Goal: Task Accomplishment & Management: Use online tool/utility

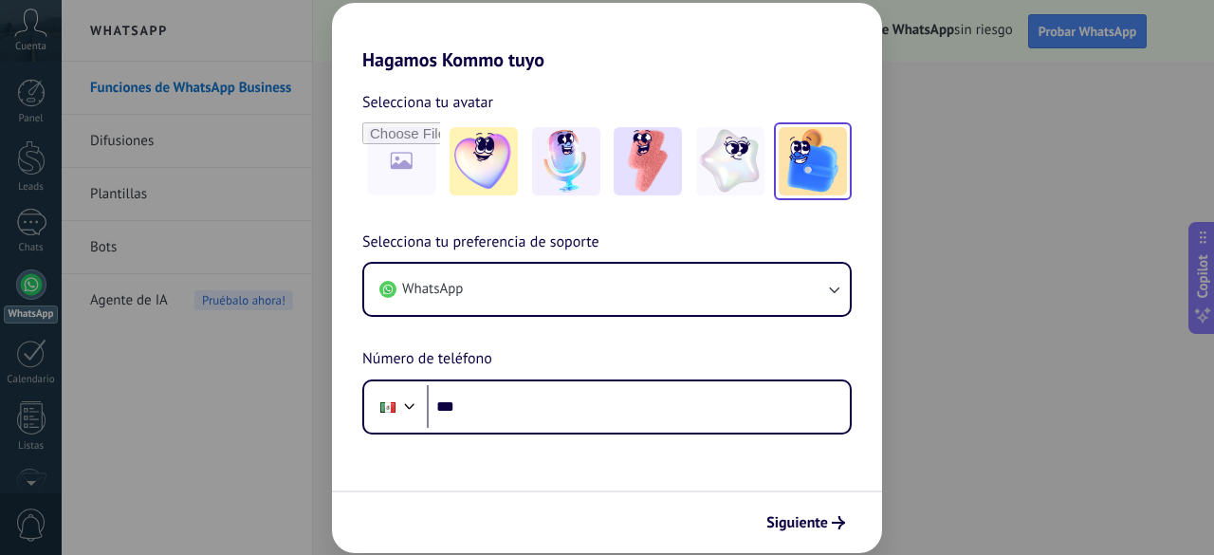
click at [798, 164] on img at bounding box center [812, 161] width 68 height 68
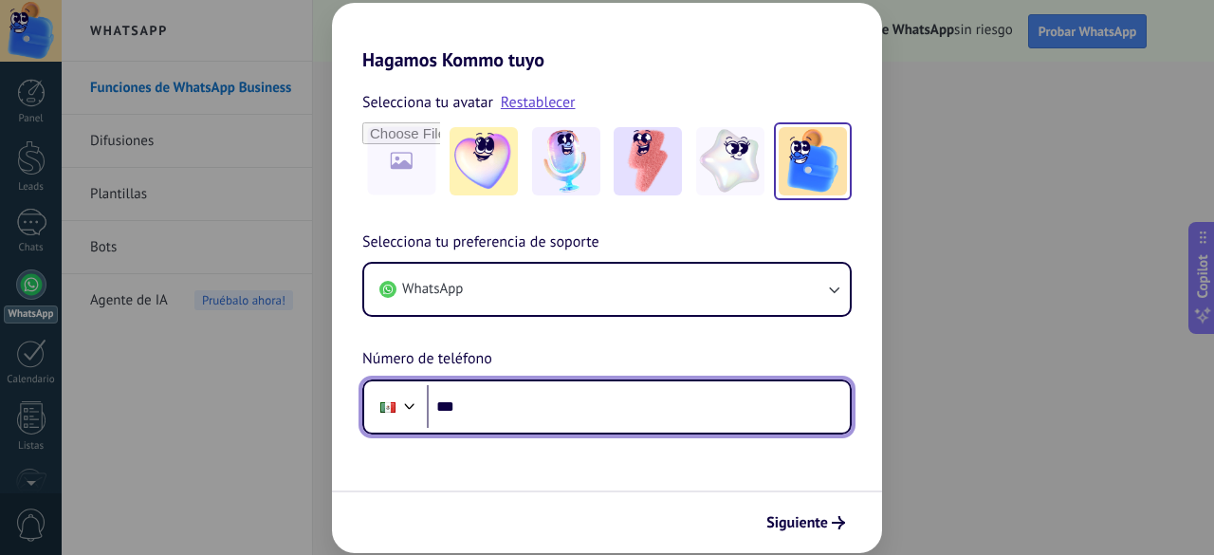
click at [556, 416] on input "***" at bounding box center [638, 407] width 423 height 44
type input "**********"
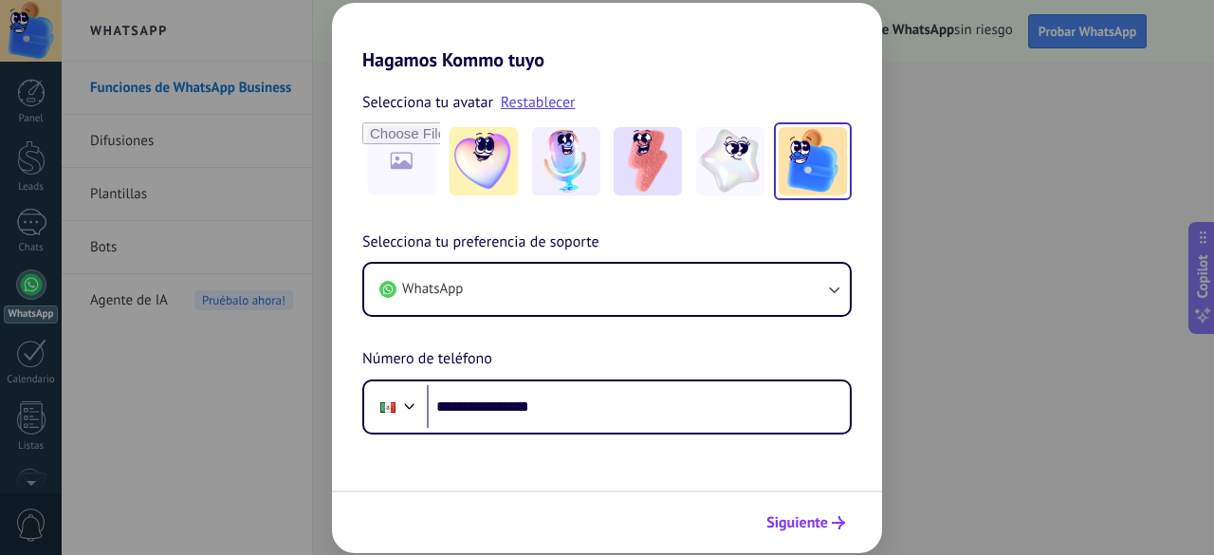
click at [819, 532] on button "Siguiente" at bounding box center [806, 522] width 96 height 32
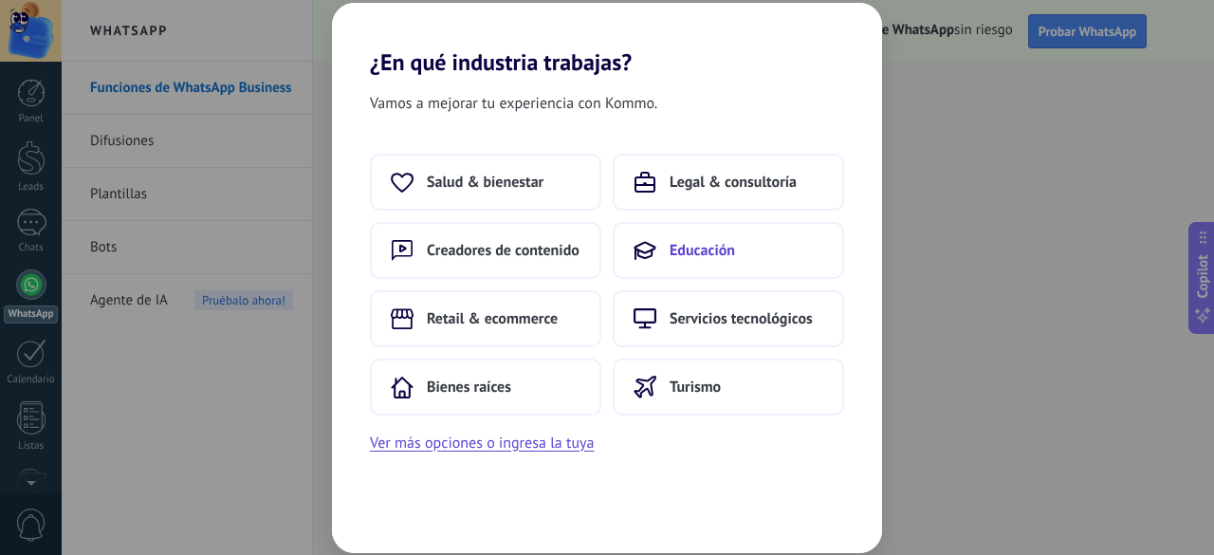
click at [713, 243] on span "Educación" at bounding box center [701, 250] width 65 height 19
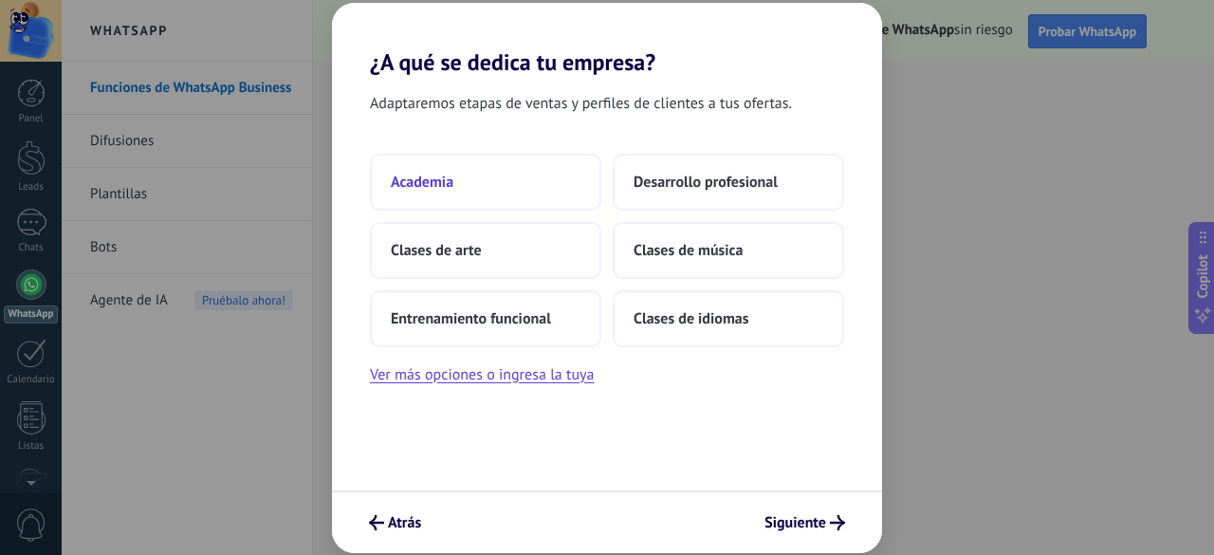
click at [454, 189] on button "Academia" at bounding box center [485, 182] width 231 height 57
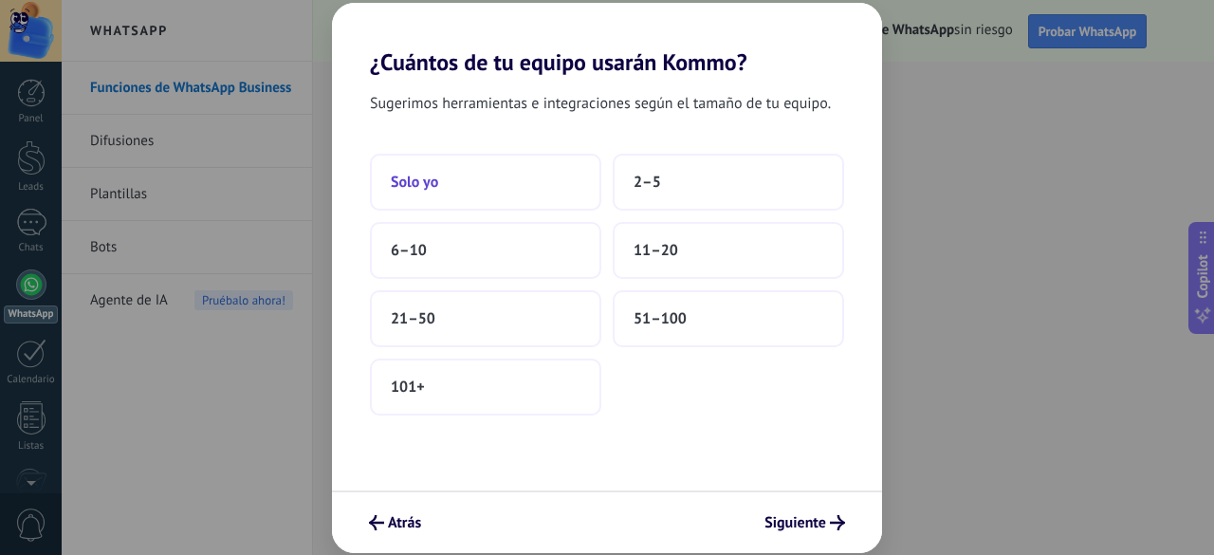
click at [468, 190] on button "Solo yo" at bounding box center [485, 182] width 231 height 57
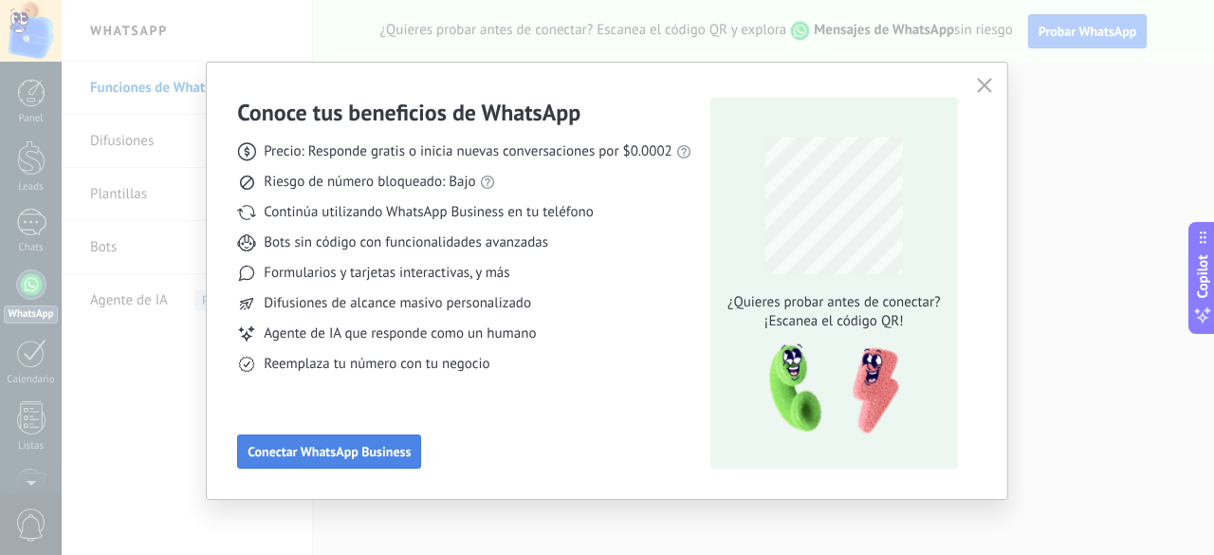
click at [334, 453] on span "Conectar WhatsApp Business" at bounding box center [328, 451] width 163 height 13
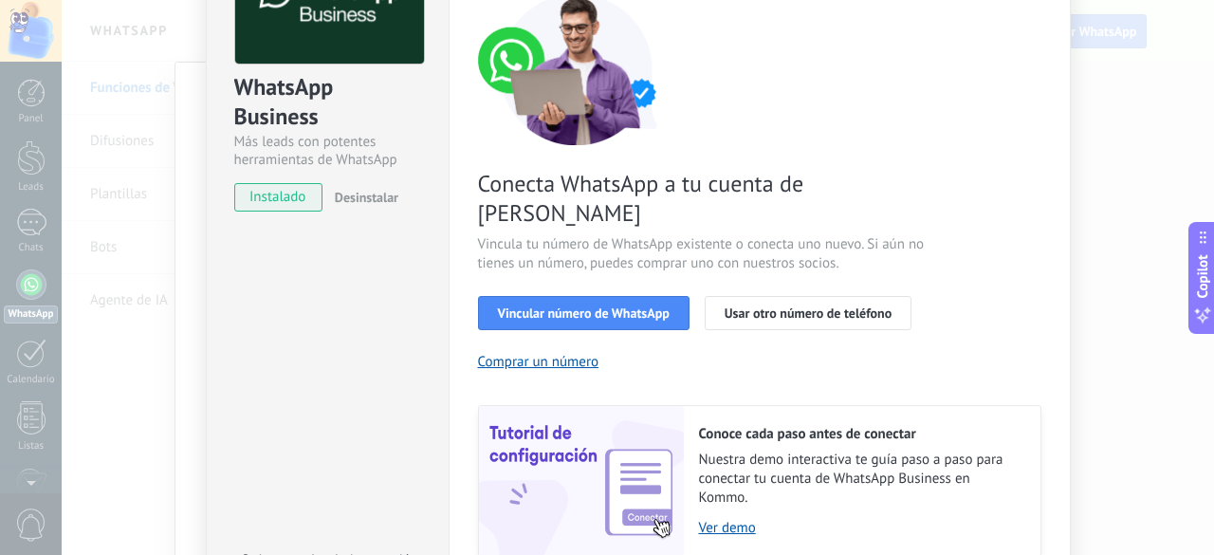
scroll to position [190, 0]
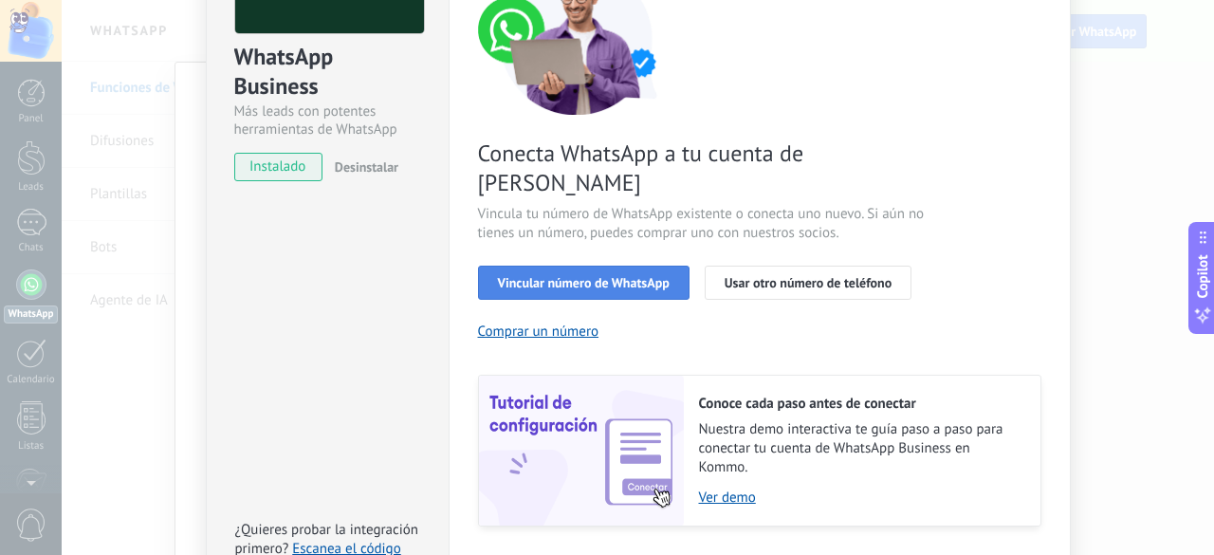
click at [622, 265] on button "Vincular número de WhatsApp" at bounding box center [583, 282] width 211 height 34
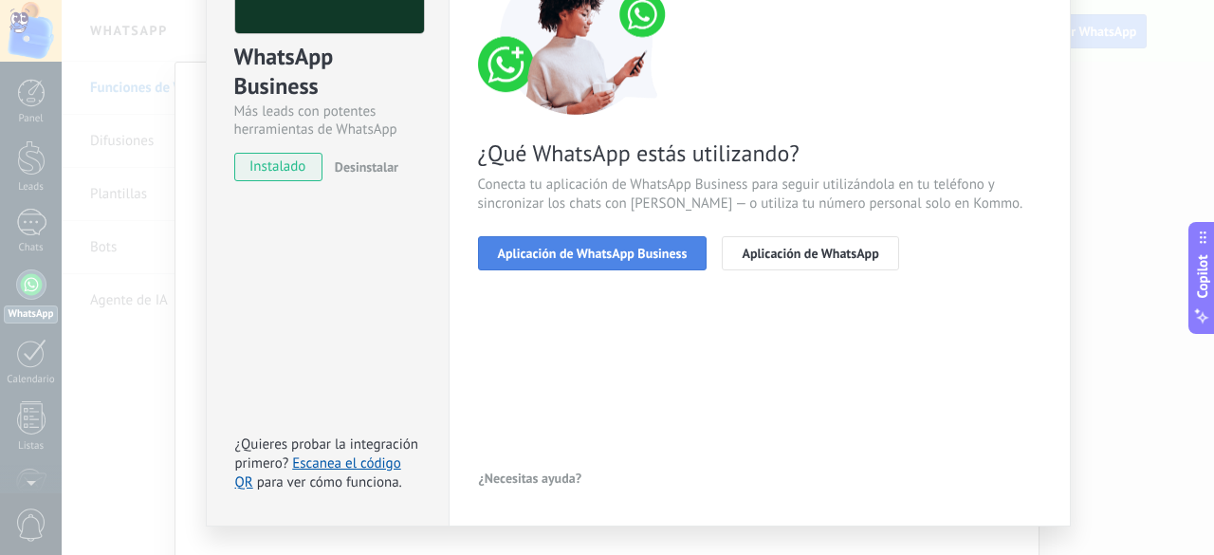
click at [639, 259] on span "Aplicación de WhatsApp Business" at bounding box center [593, 253] width 190 height 13
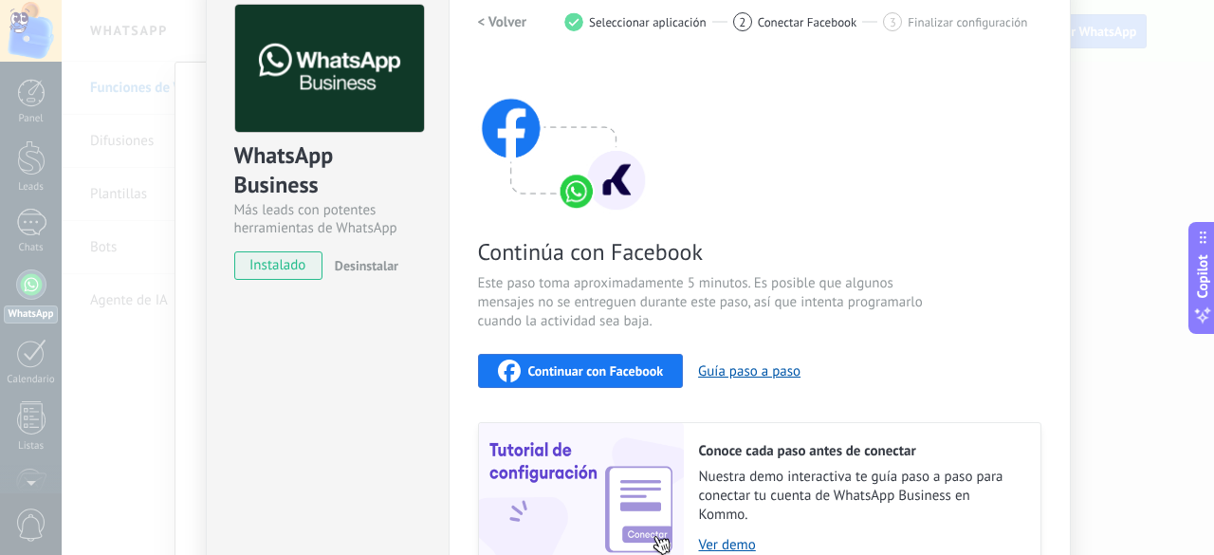
scroll to position [0, 0]
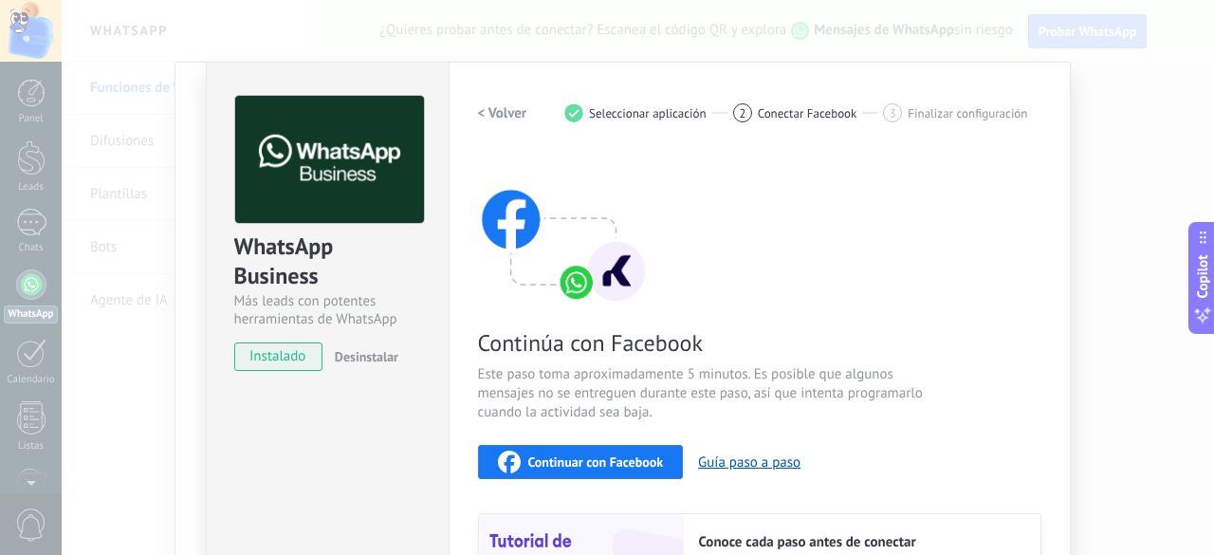
click at [494, 108] on h2 "< Volver" at bounding box center [502, 113] width 49 height 18
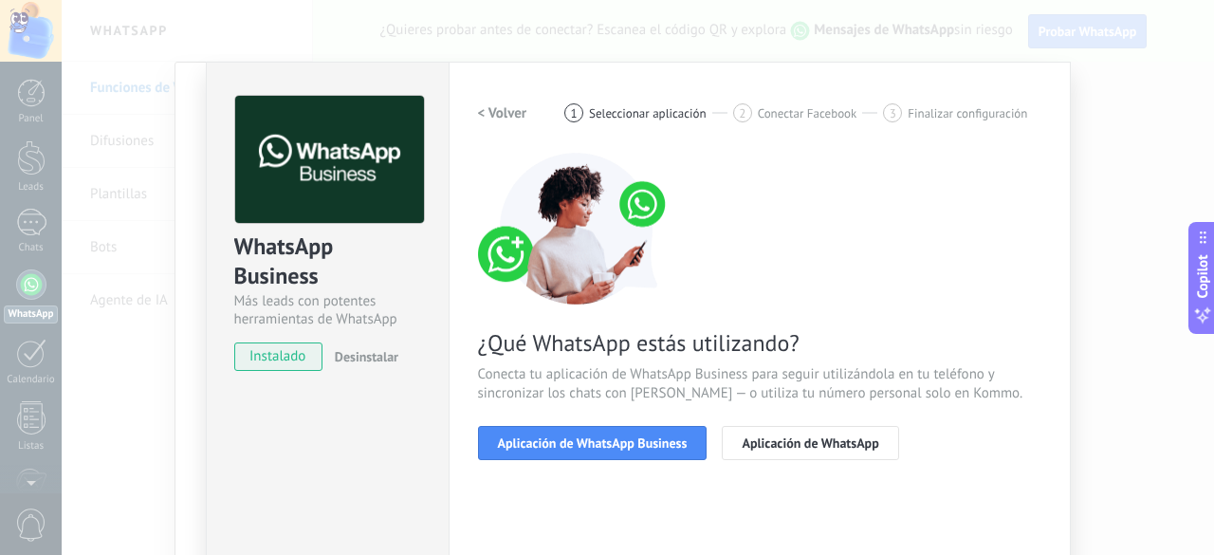
click at [494, 108] on h2 "< Volver" at bounding box center [502, 113] width 49 height 18
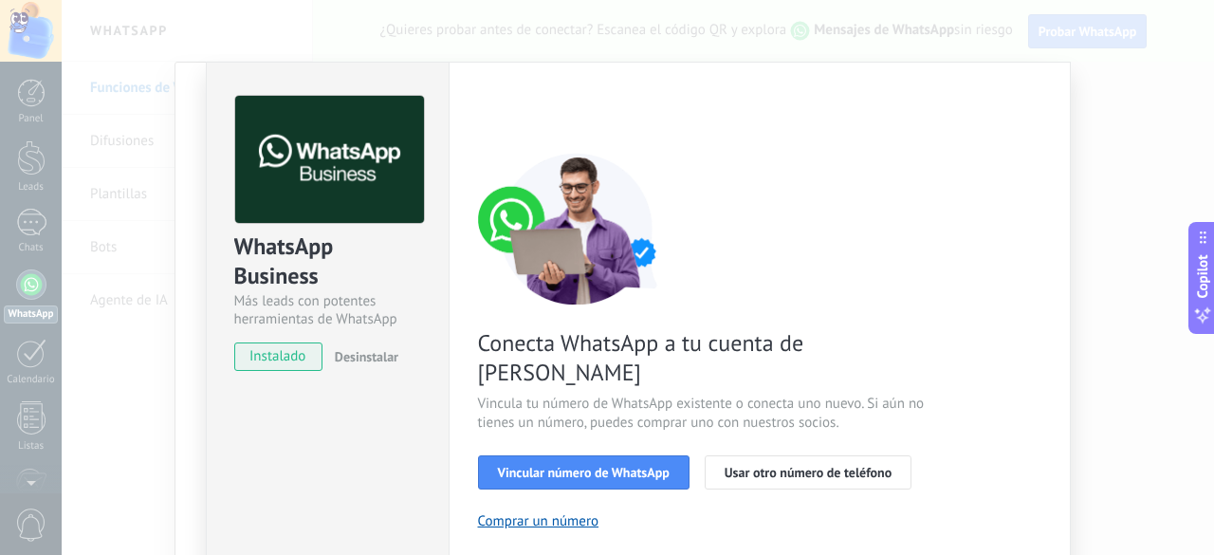
click at [494, 108] on div "< Volver 1 Seleccionar aplicación 2 Conectar Facebook 3 Finalizar configuración" at bounding box center [759, 113] width 563 height 34
click at [1191, 179] on div "WhatsApp Business Más leads con potentes herramientas de WhatsApp instalado Des…" at bounding box center [638, 277] width 1152 height 555
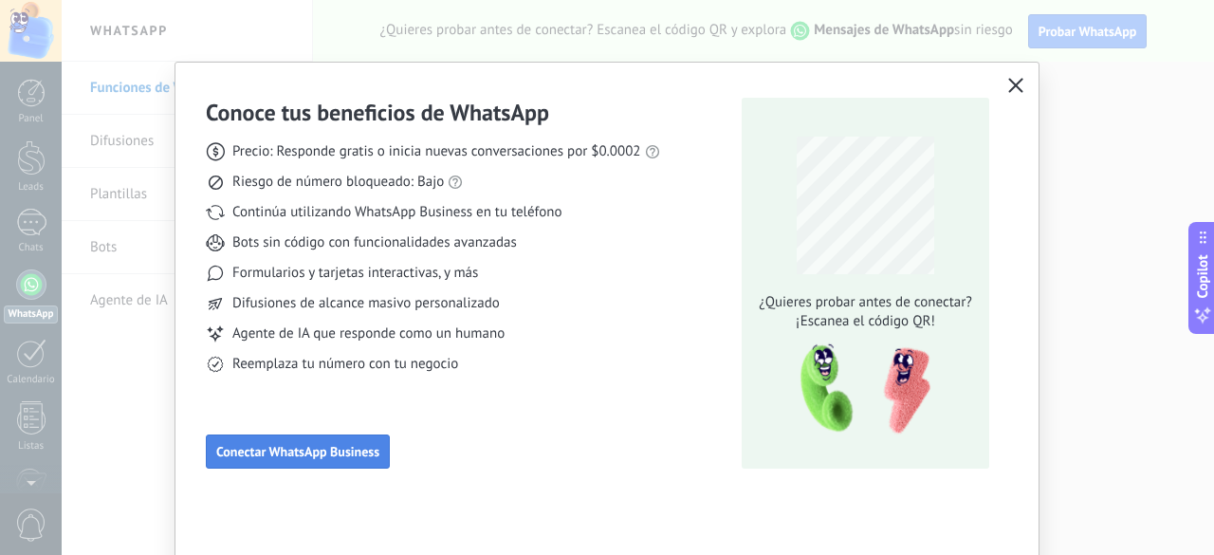
click at [333, 456] on span "Conectar WhatsApp Business" at bounding box center [297, 451] width 163 height 13
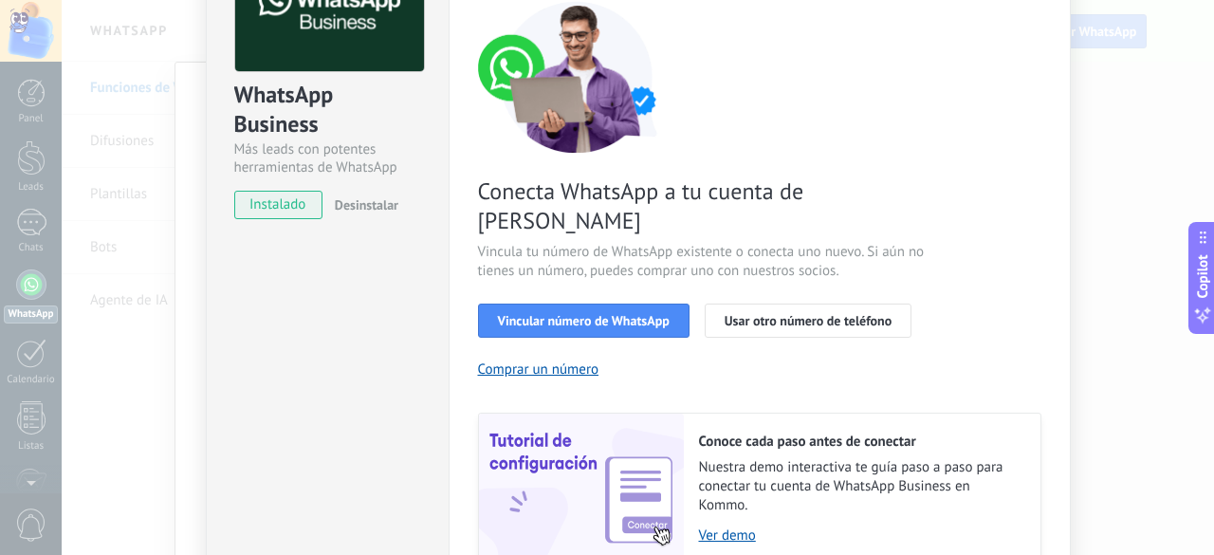
scroll to position [95, 0]
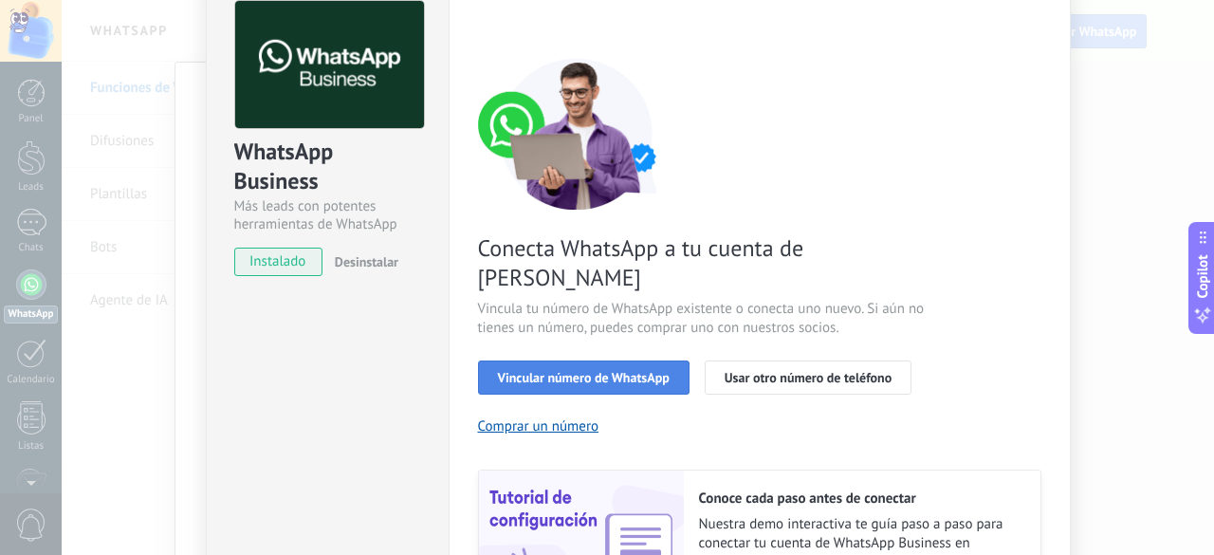
click at [607, 371] on span "Vincular número de WhatsApp" at bounding box center [584, 377] width 172 height 13
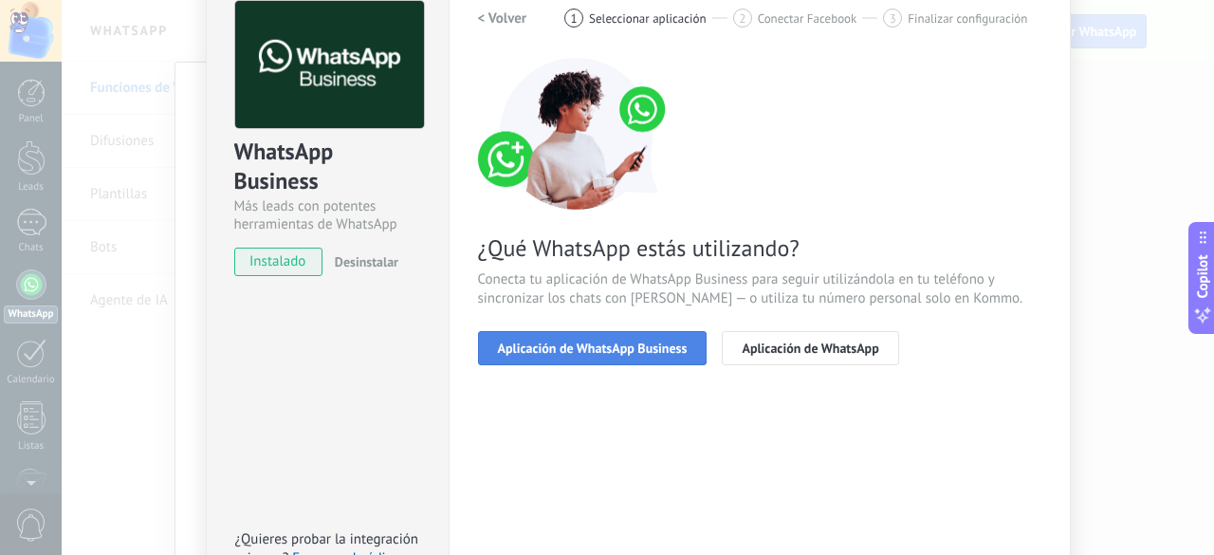
click at [604, 347] on span "Aplicación de WhatsApp Business" at bounding box center [593, 347] width 190 height 13
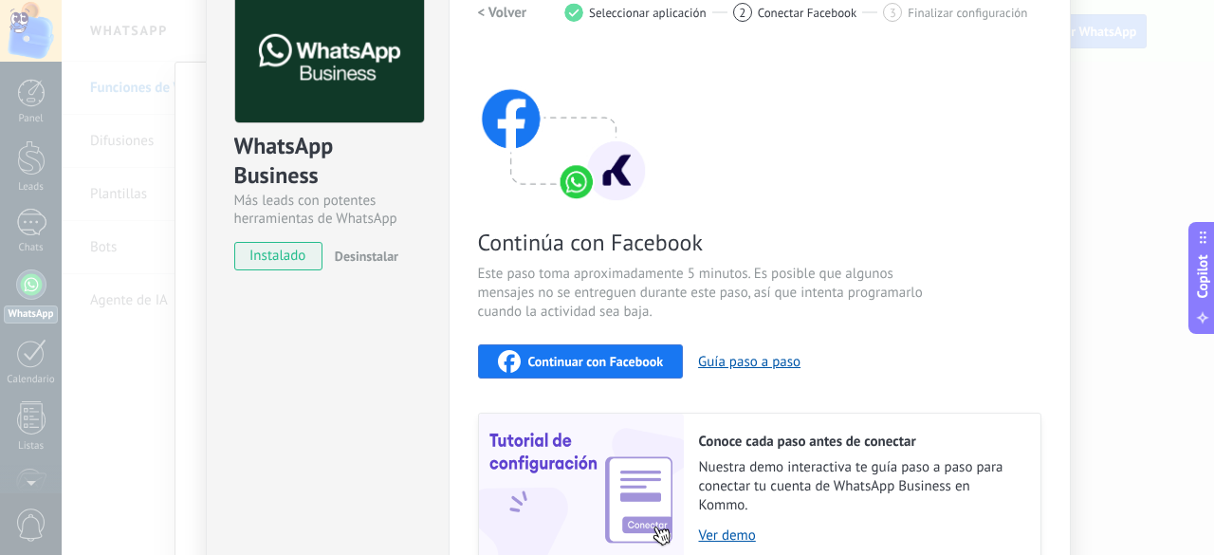
scroll to position [264, 0]
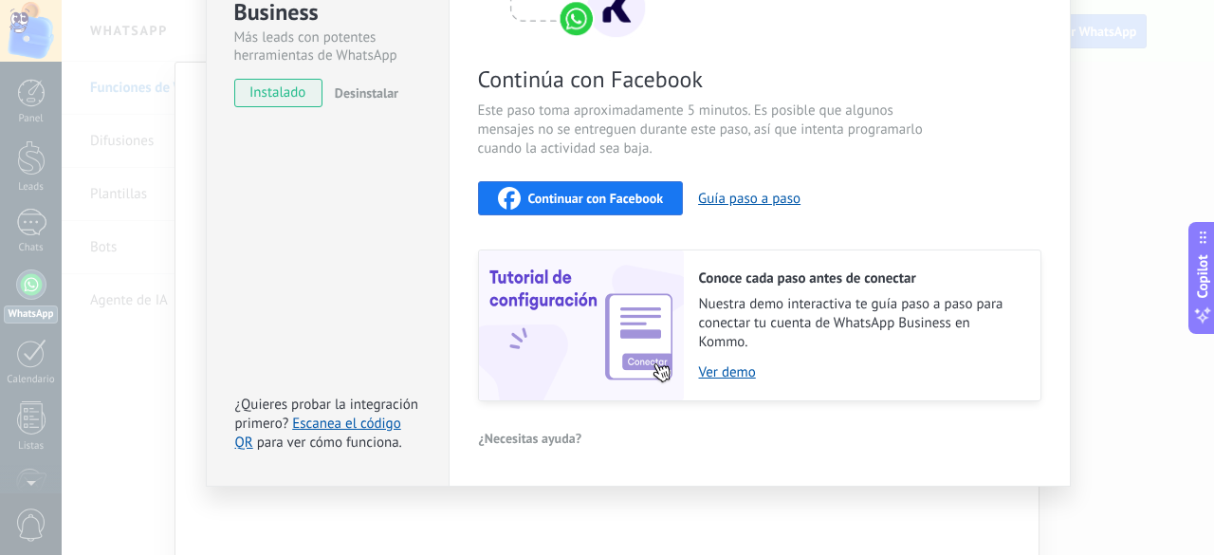
click at [551, 198] on span "Continuar con Facebook" at bounding box center [596, 198] width 136 height 13
click at [770, 191] on button "Guía paso a paso" at bounding box center [749, 199] width 102 height 18
